Goal: Complete application form

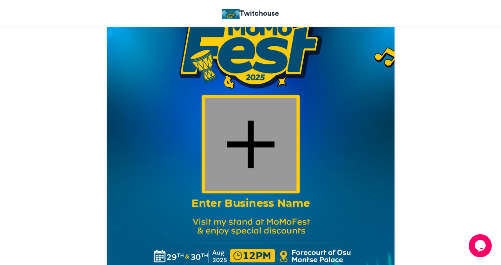
scroll to position [346, 0]
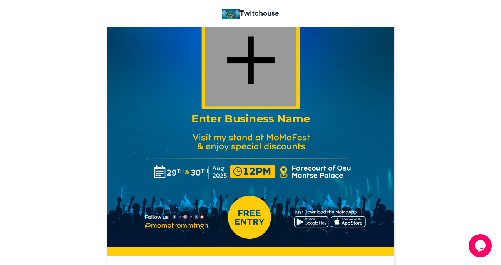
click at [239, 120] on div "Enter Business Name" at bounding box center [250, 118] width 269 height 15
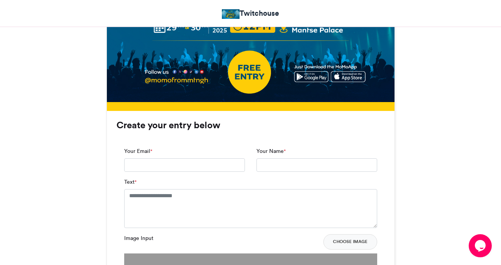
scroll to position [462, 0]
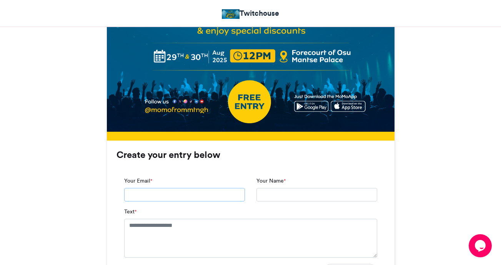
click at [148, 190] on input "Your Email *" at bounding box center [184, 195] width 121 height 14
type input "*"
type input "**********"
click at [287, 198] on input "Your Name *" at bounding box center [317, 195] width 121 height 14
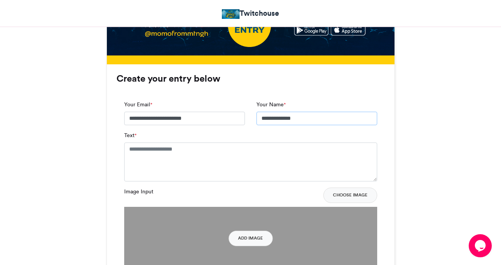
scroll to position [539, 0]
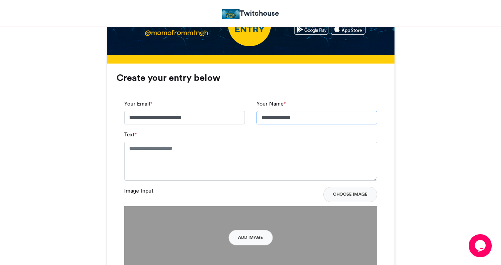
type input "**********"
click at [220, 163] on textarea "Text *" at bounding box center [250, 161] width 253 height 38
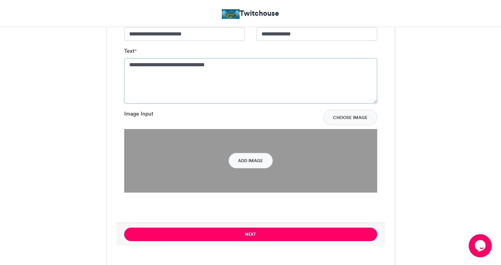
scroll to position [654, 0]
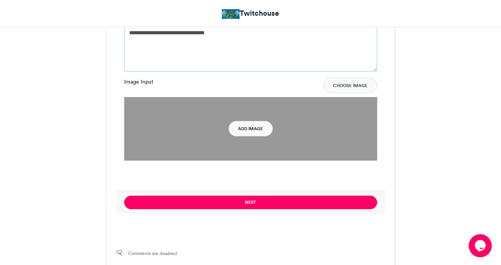
type textarea "**********"
click at [266, 128] on button "Add Image" at bounding box center [251, 128] width 44 height 15
click at [254, 128] on button "Add Image" at bounding box center [251, 128] width 44 height 15
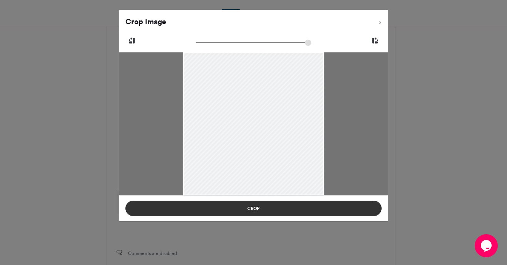
click at [267, 208] on button "Crop" at bounding box center [253, 207] width 256 height 15
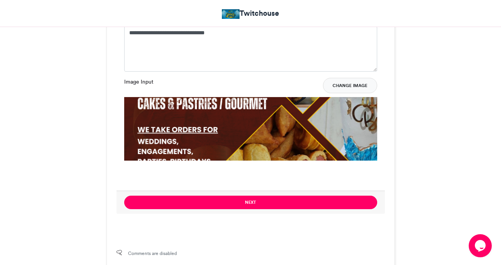
click at [339, 84] on button "Change Image" at bounding box center [350, 85] width 54 height 15
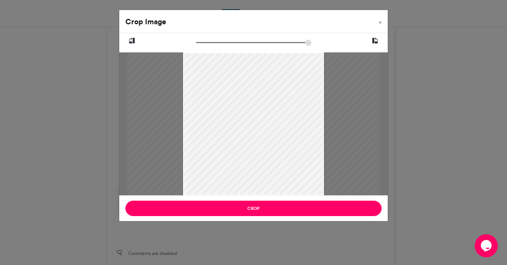
type input "******"
drag, startPoint x: 196, startPoint y: 40, endPoint x: 167, endPoint y: 50, distance: 30.9
click at [196, 46] on input "zoom" at bounding box center [253, 42] width 115 height 7
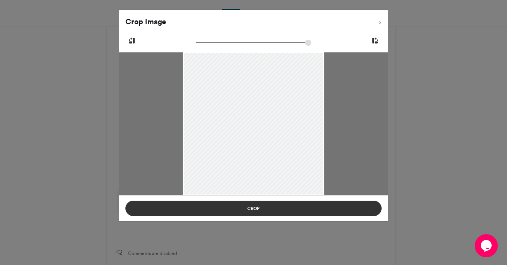
click at [291, 213] on button "Crop" at bounding box center [253, 207] width 256 height 15
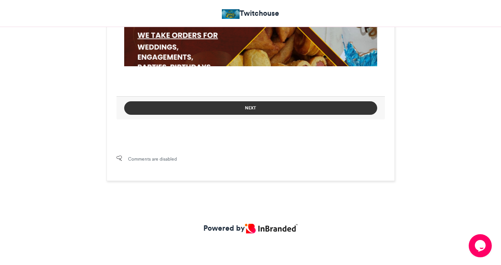
click at [270, 109] on button "Next" at bounding box center [250, 107] width 253 height 13
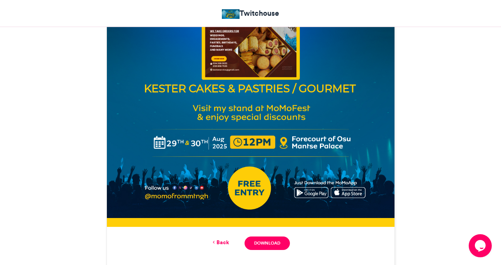
scroll to position [423, 0]
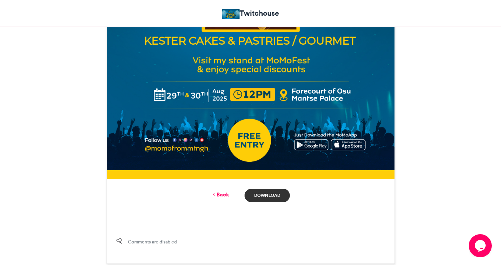
click at [274, 194] on link "Download" at bounding box center [267, 195] width 45 height 13
